Goal: Book appointment/travel/reservation

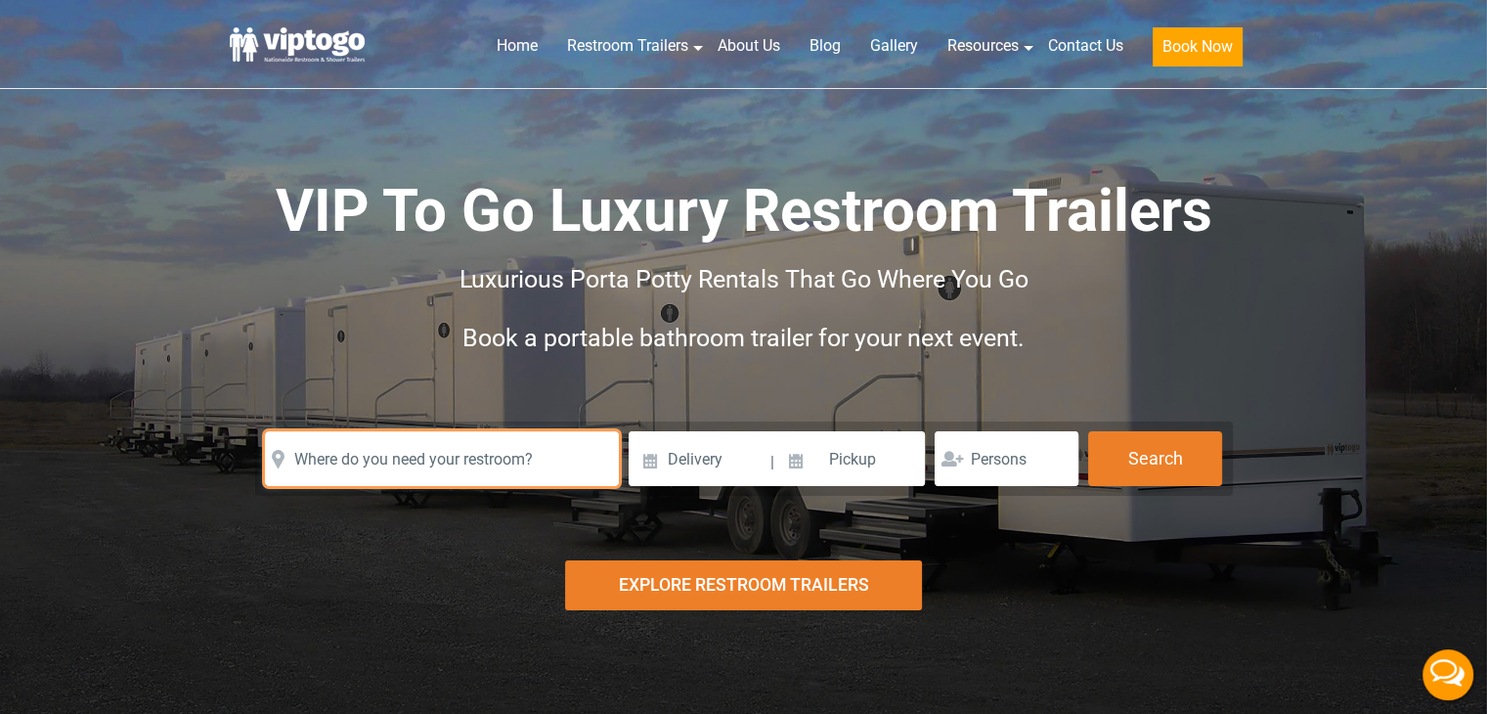
click at [458, 455] on input "text" at bounding box center [442, 458] width 354 height 55
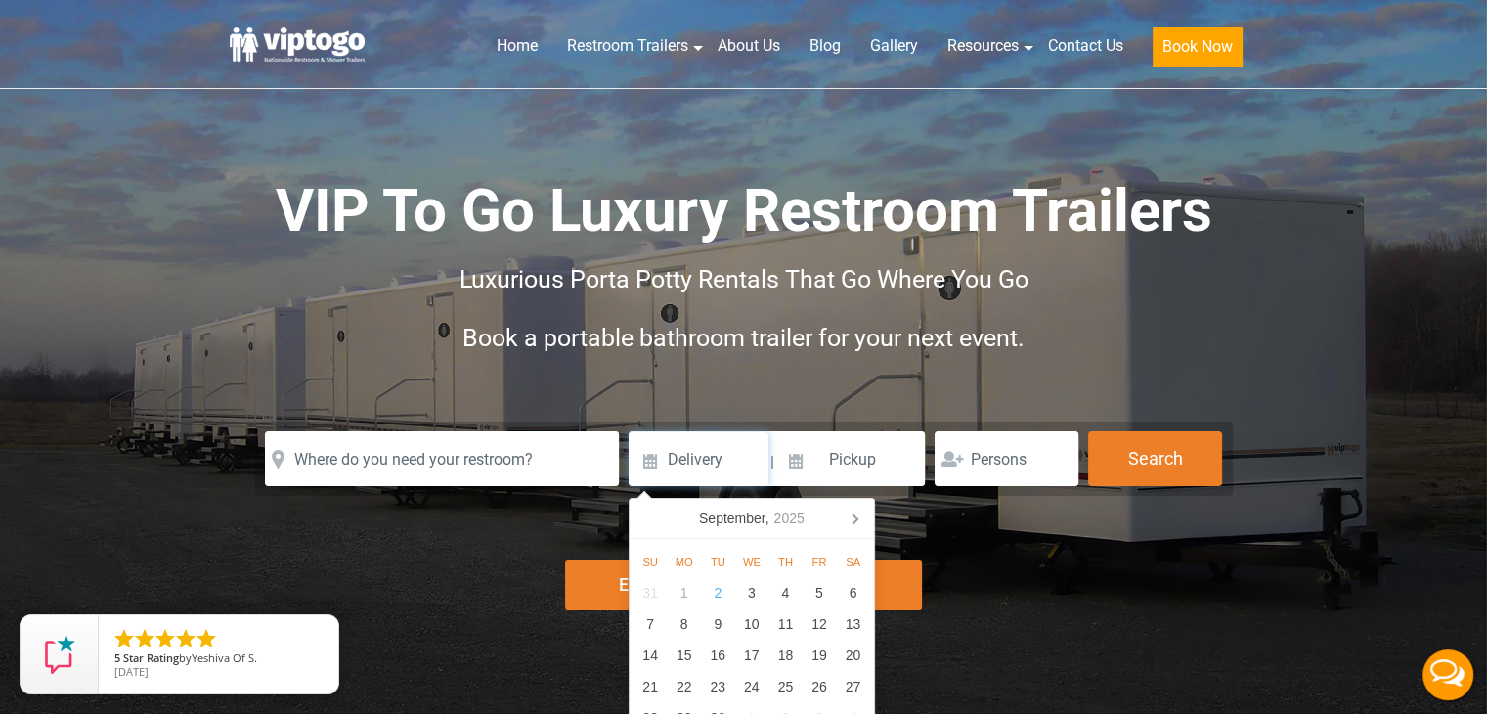
click at [646, 456] on input at bounding box center [699, 458] width 140 height 55
click at [852, 515] on icon at bounding box center [854, 518] width 31 height 31
click at [650, 521] on icon at bounding box center [649, 518] width 31 height 31
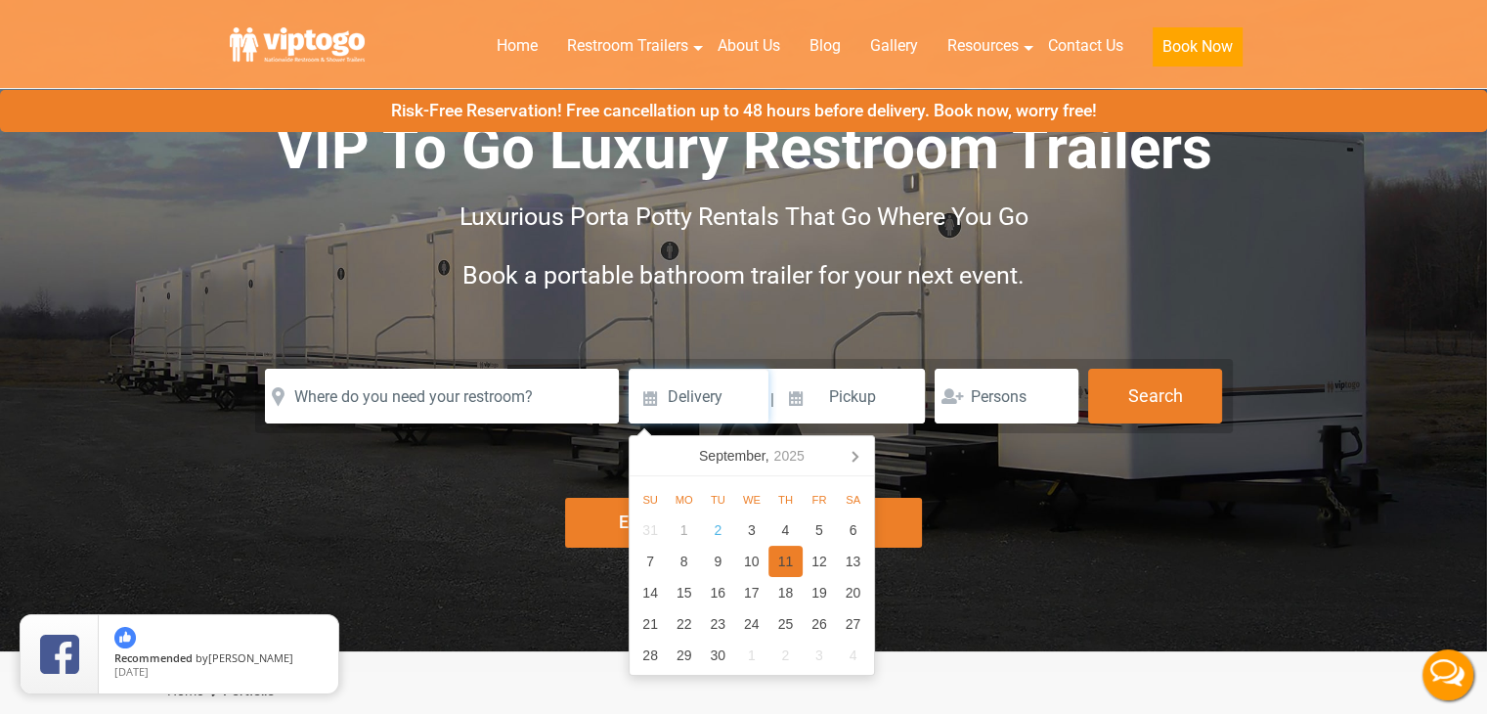
scroll to position [98, 0]
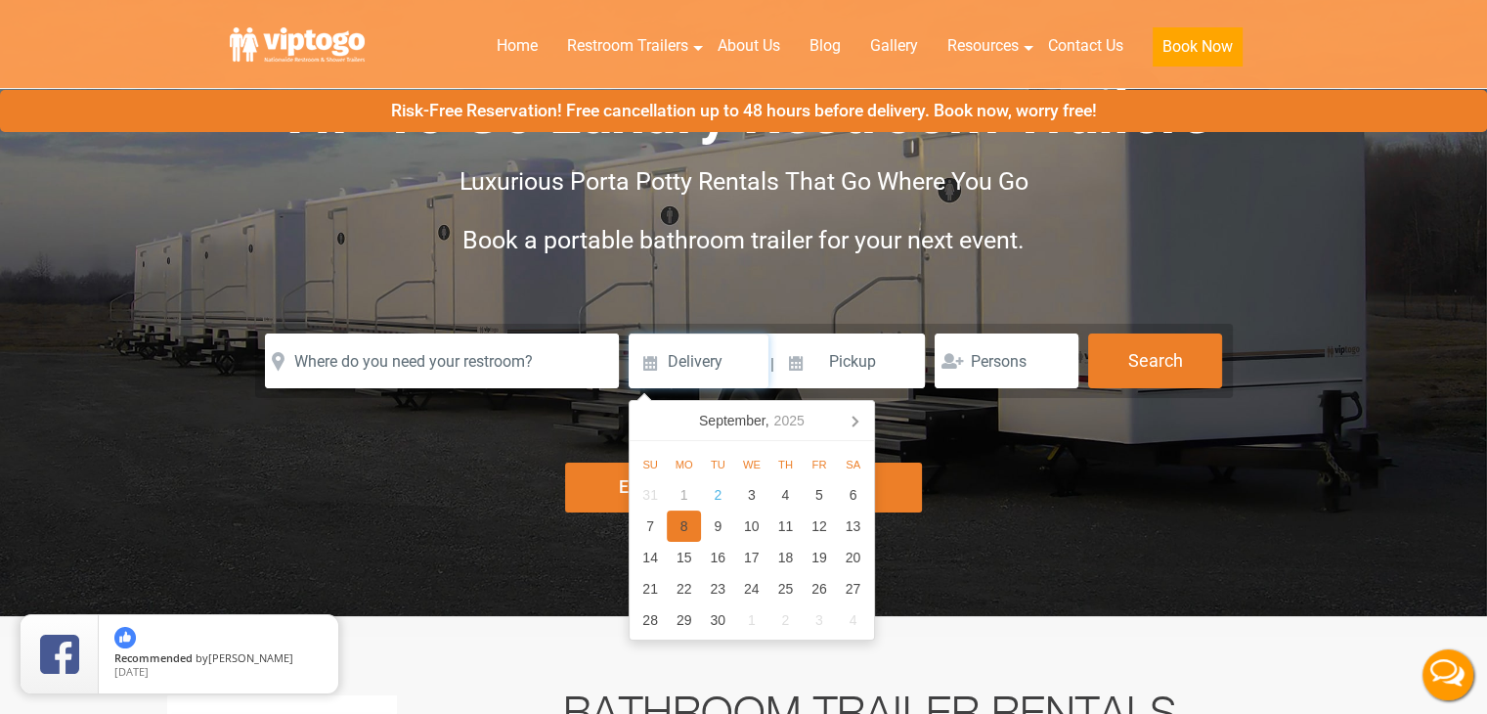
click at [677, 525] on div "8" at bounding box center [684, 525] width 34 height 31
type input "[DATE]"
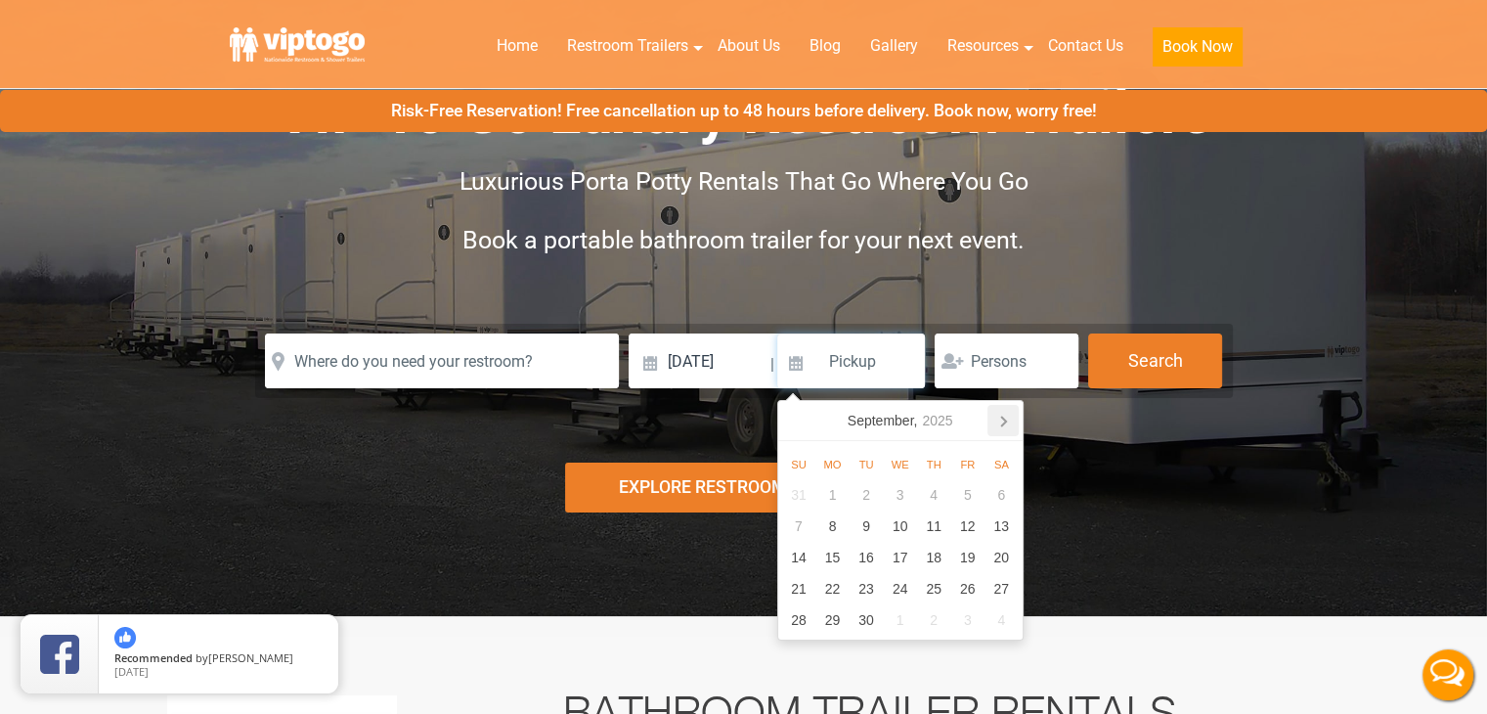
click at [1001, 417] on icon at bounding box center [1003, 422] width 5 height 10
click at [834, 625] on div "29" at bounding box center [832, 619] width 34 height 31
type input "[DATE]"
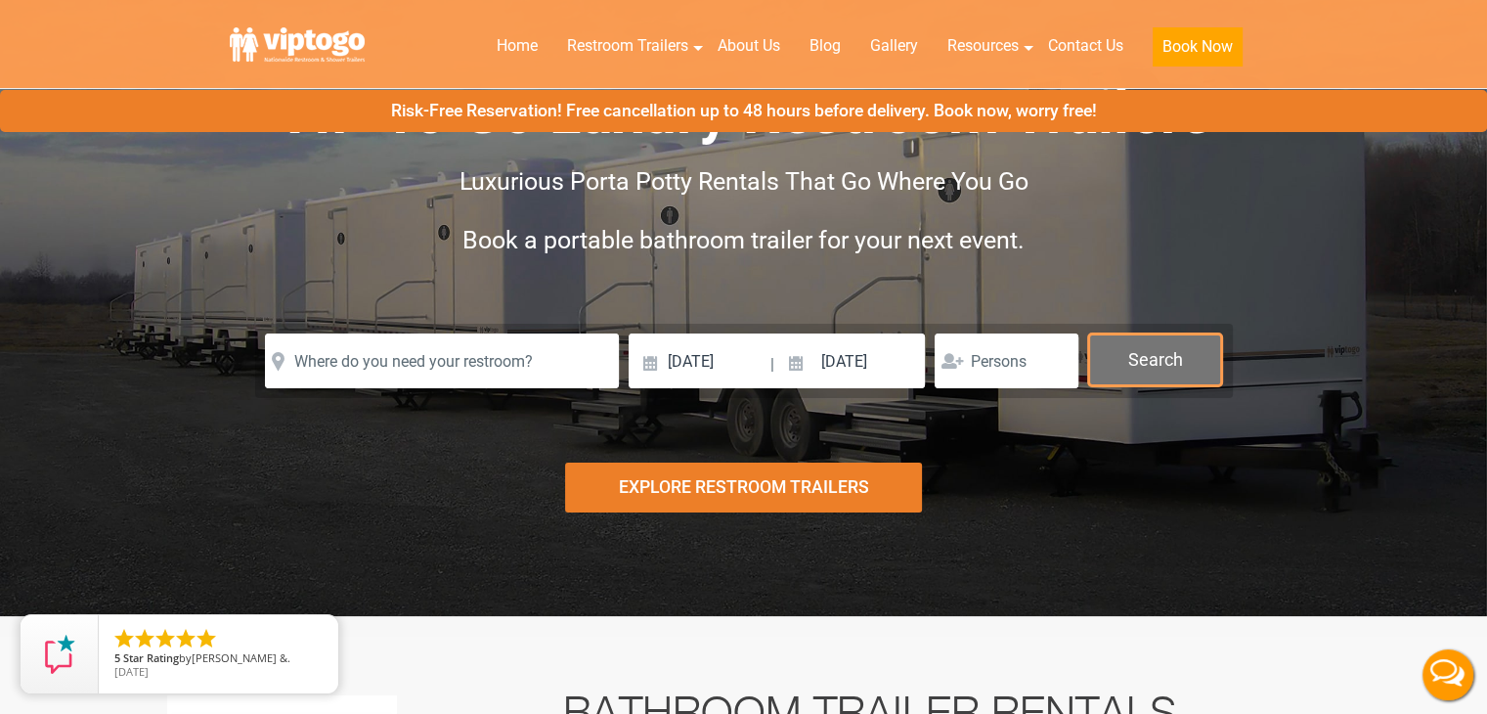
click at [1128, 363] on button "Search" at bounding box center [1155, 359] width 134 height 53
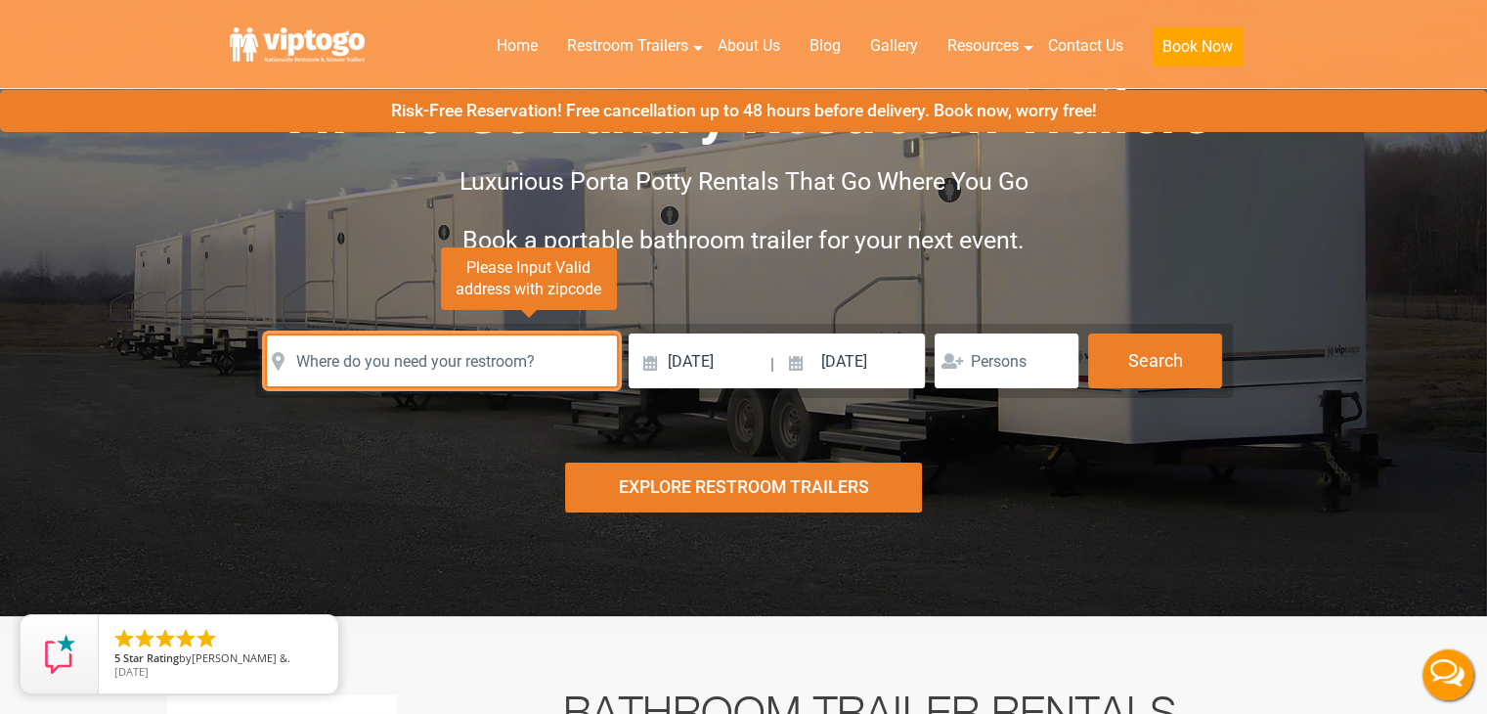
click at [489, 356] on input "text" at bounding box center [442, 360] width 354 height 55
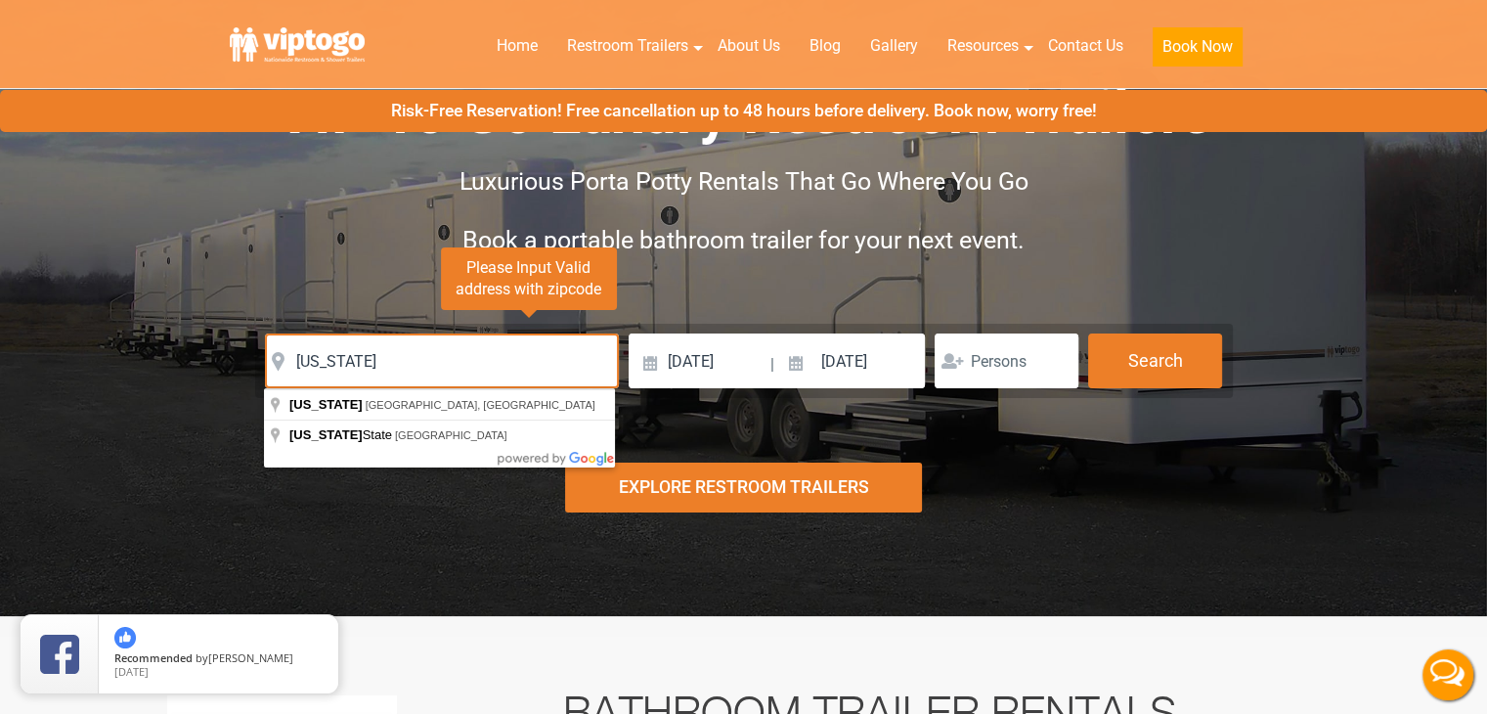
type input "[US_STATE], [GEOGRAPHIC_DATA], [GEOGRAPHIC_DATA]"
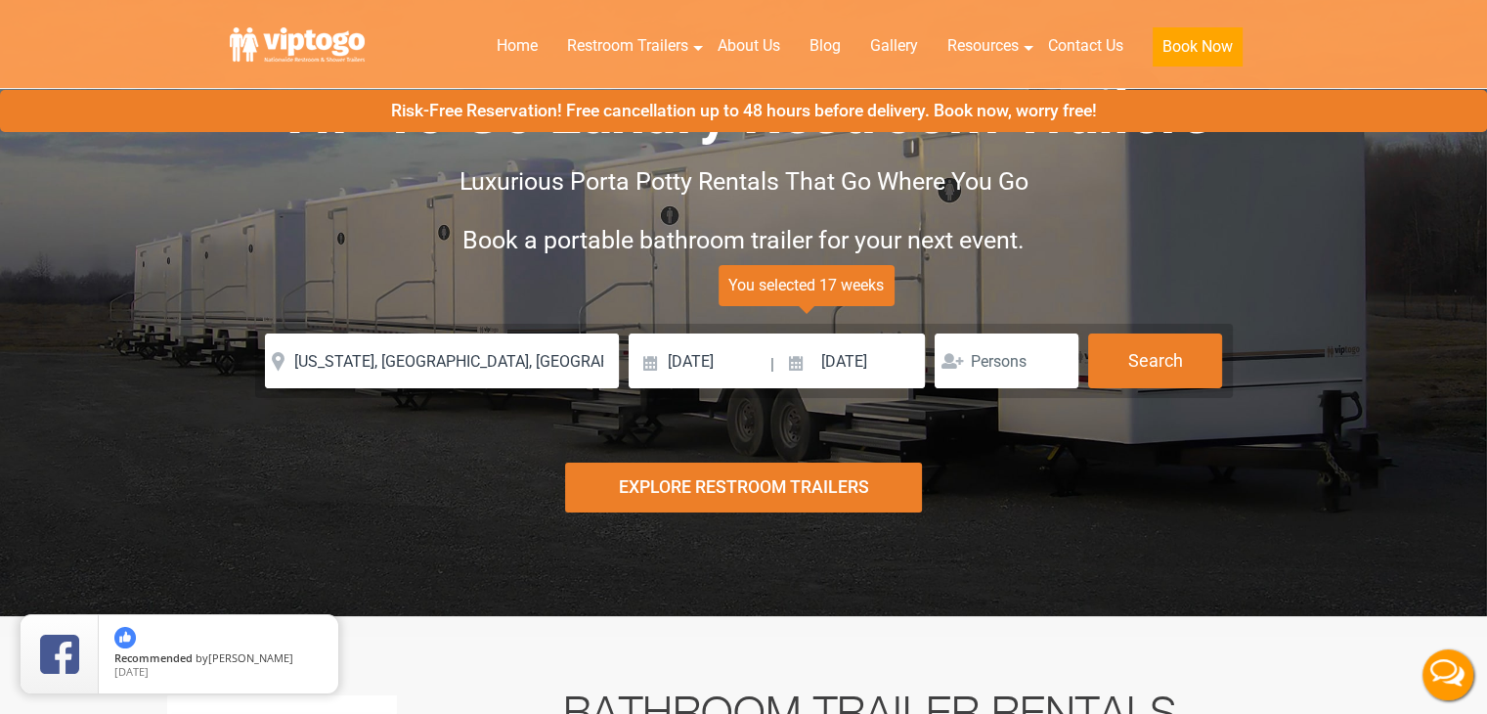
click at [782, 485] on div "Explore Restroom Trailers" at bounding box center [743, 487] width 357 height 50
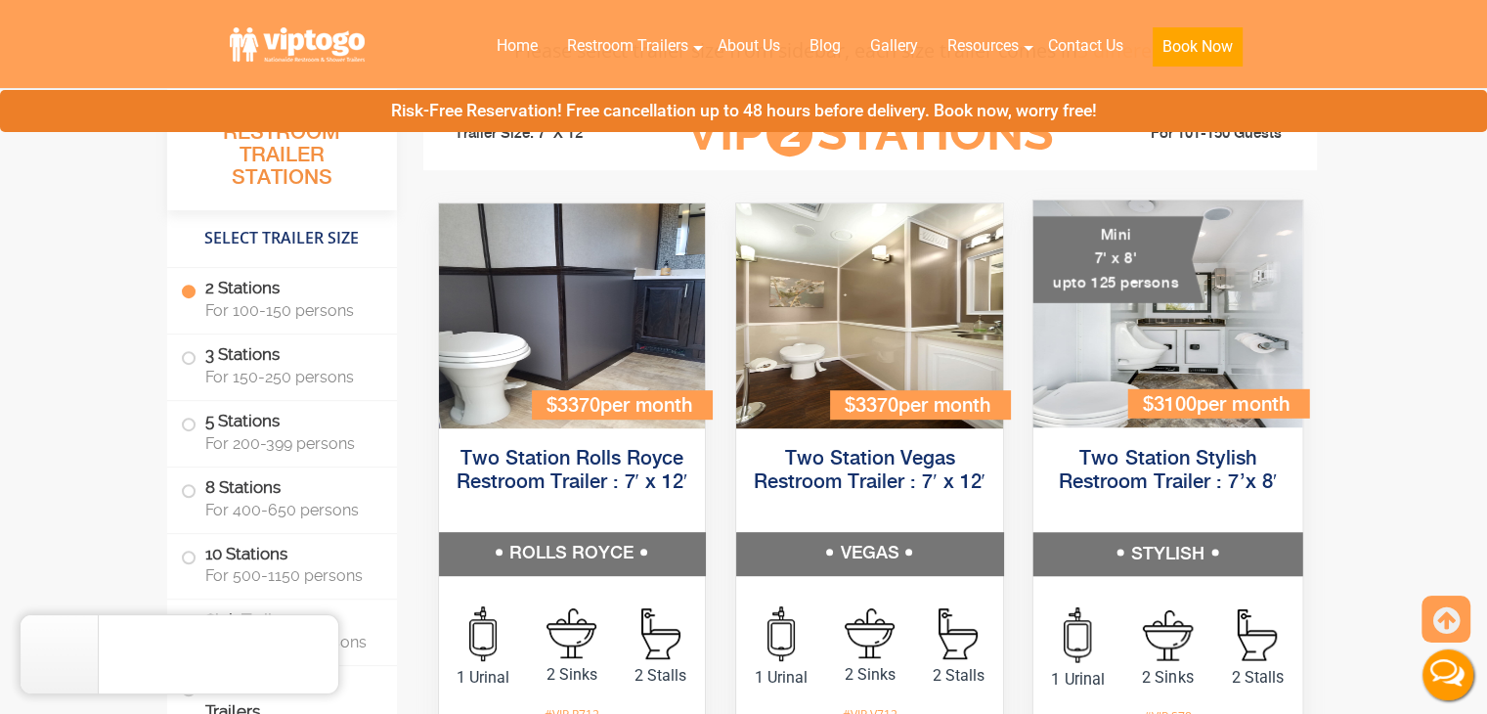
scroll to position [715, 0]
